Goal: Information Seeking & Learning: Learn about a topic

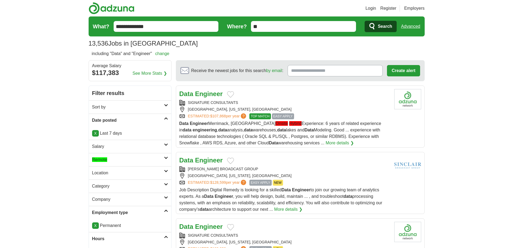
click at [156, 53] on h2 "including "Data" and "Engineer" change" at bounding box center [131, 53] width 78 height 6
click at [160, 53] on link "change" at bounding box center [162, 53] width 14 height 5
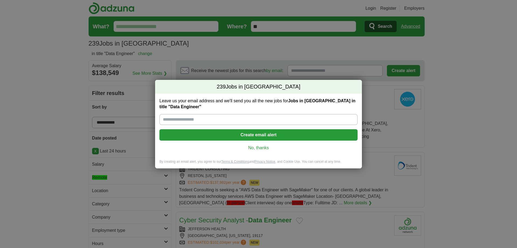
click at [258, 147] on link "No, thanks" at bounding box center [259, 148] width 190 height 6
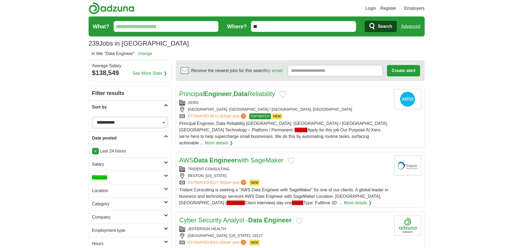
click at [116, 173] on link "Remote" at bounding box center [130, 177] width 82 height 13
click at [106, 191] on ah_el_jm_1758160290516 "Remote" at bounding box center [99, 190] width 15 height 5
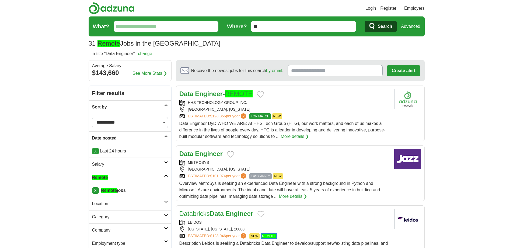
scroll to position [27, 0]
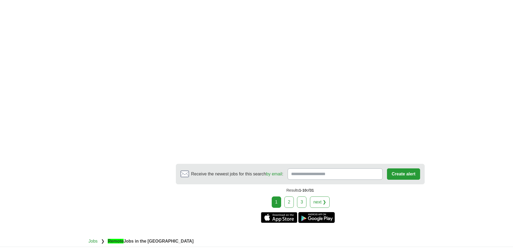
scroll to position [997, 0]
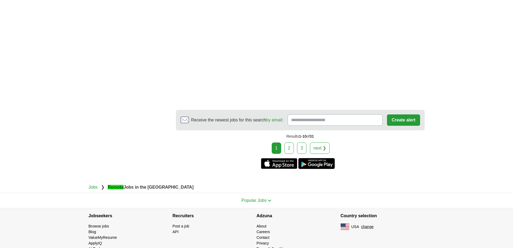
click at [290, 149] on link "2" at bounding box center [289, 147] width 9 height 11
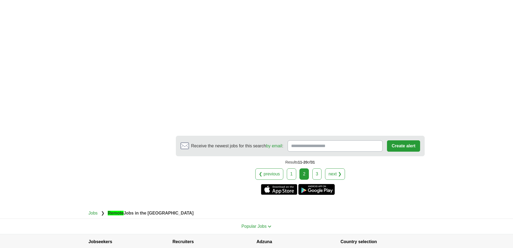
scroll to position [858, 0]
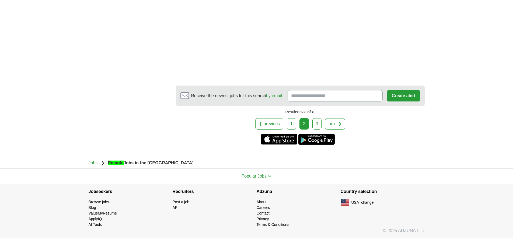
click at [317, 129] on link "3" at bounding box center [317, 123] width 9 height 11
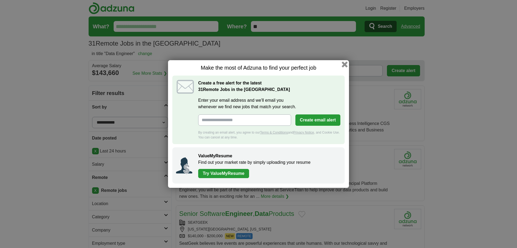
click at [343, 63] on button "button" at bounding box center [345, 64] width 6 height 6
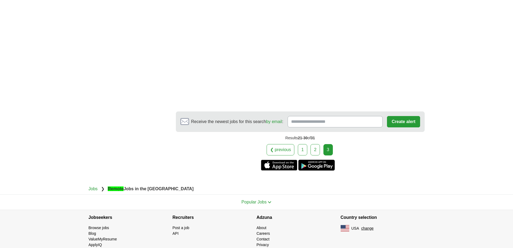
scroll to position [854, 0]
